Goal: Transaction & Acquisition: Subscribe to service/newsletter

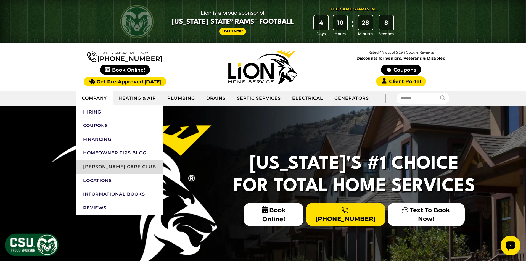
click at [107, 170] on link "[PERSON_NAME] Care Club" at bounding box center [119, 167] width 86 height 14
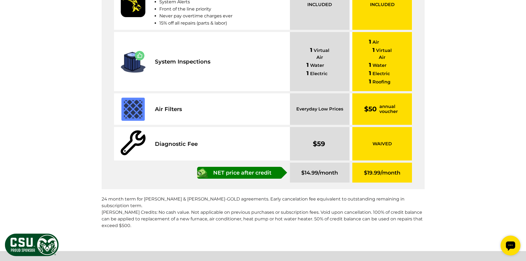
scroll to position [690, 0]
